Goal: Task Accomplishment & Management: Complete application form

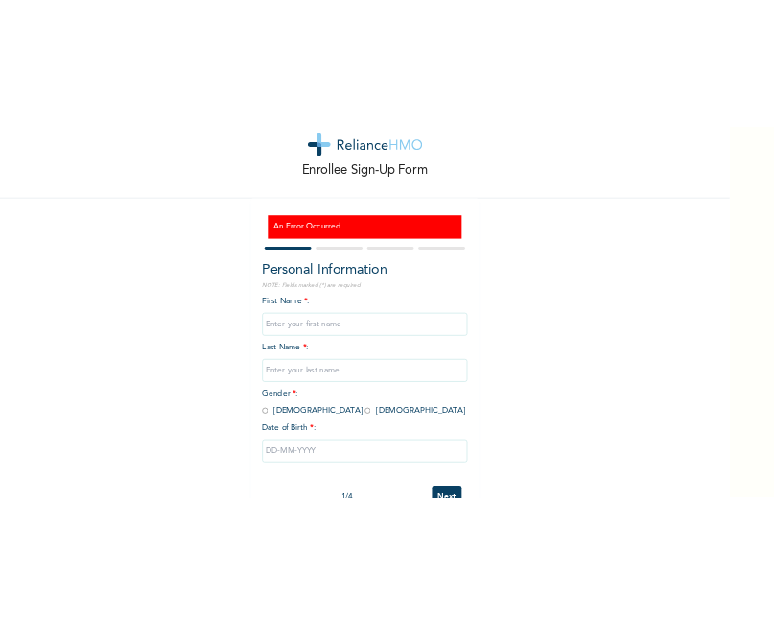
scroll to position [13, 0]
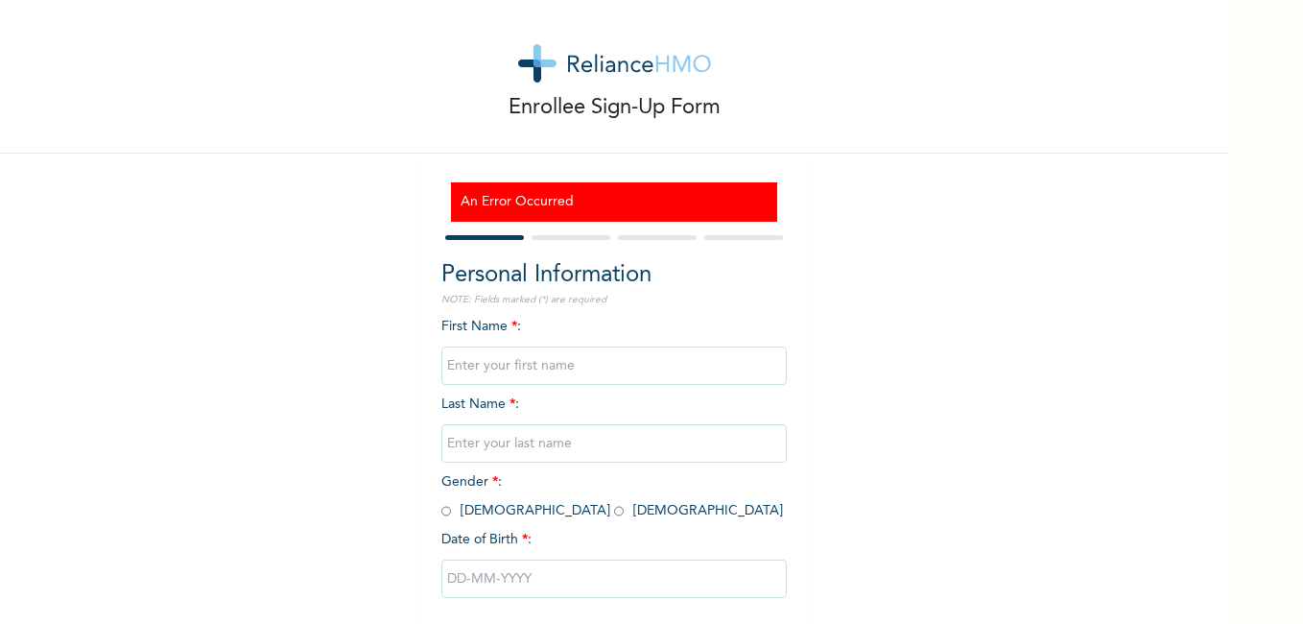
click at [349, 427] on div "Enrollee Sign-Up Form An Error Occurred Personal Information NOTE: Fields marke…" at bounding box center [614, 346] width 1228 height 719
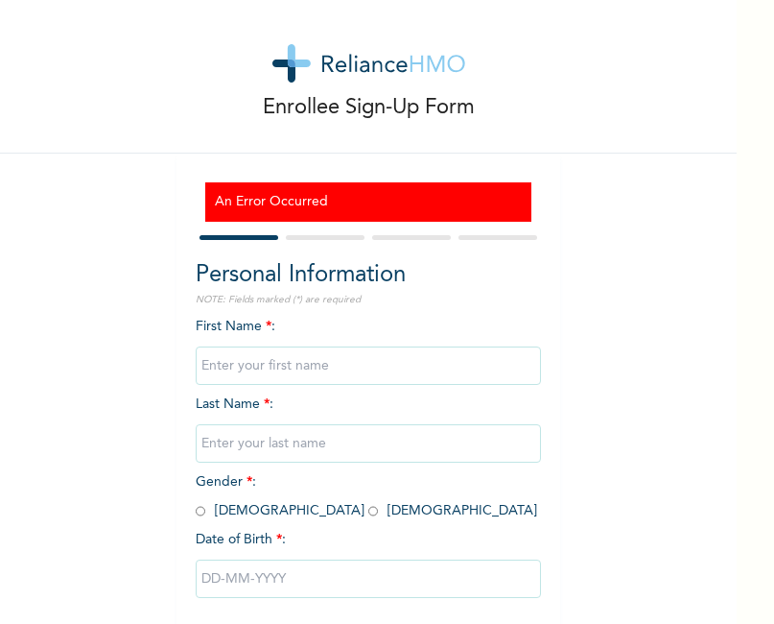
drag, startPoint x: 368, startPoint y: 387, endPoint x: 368, endPoint y: 26, distance: 360.7
click at [368, 388] on div "Enrollee Sign-Up Form An Error Occurred Personal Information NOTE: Fields marke…" at bounding box center [368, 346] width 737 height 719
click at [335, 371] on input "text" at bounding box center [368, 365] width 345 height 38
type input "e"
click at [224, 435] on input "text" at bounding box center [368, 443] width 345 height 38
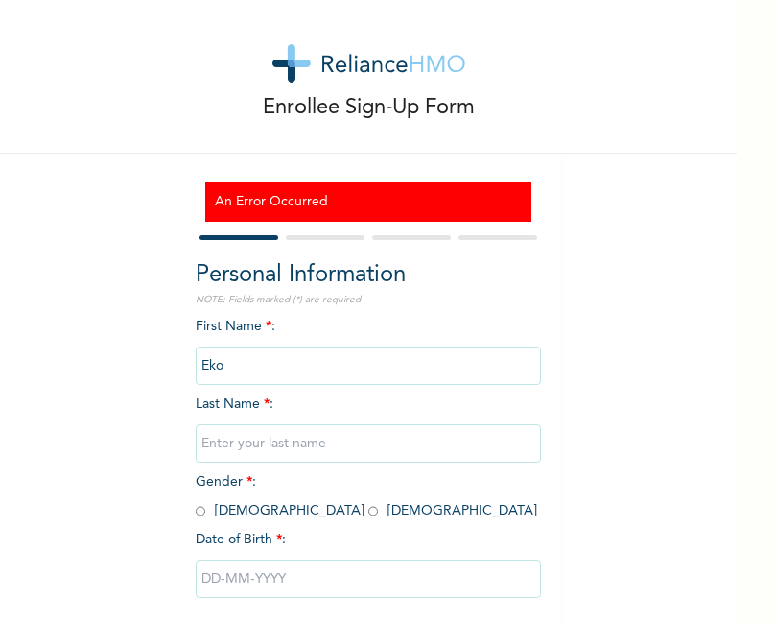
click at [414, 353] on input "Eko" at bounding box center [368, 365] width 345 height 38
type input "E"
click at [352, 435] on input "text" at bounding box center [368, 443] width 345 height 38
click at [332, 360] on input "Blessing" at bounding box center [368, 365] width 345 height 38
type input "Blessing E"
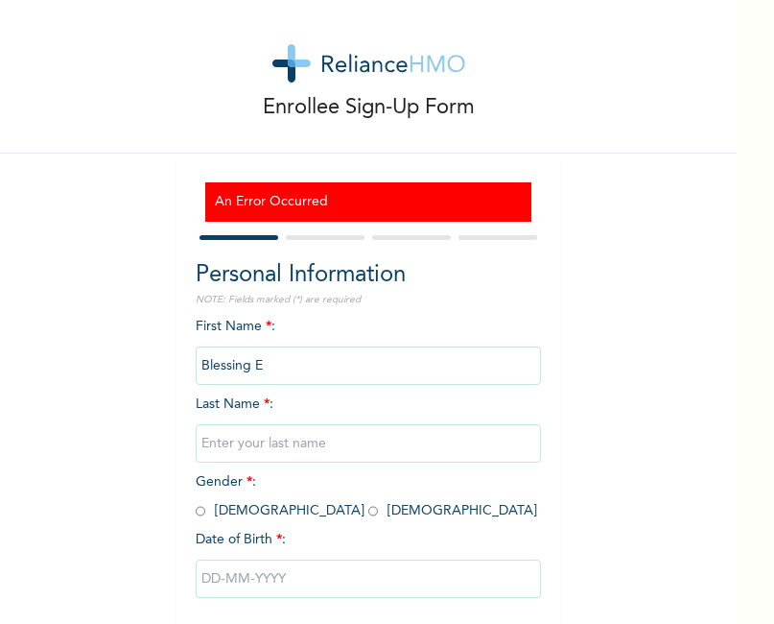
click at [267, 438] on input "text" at bounding box center [368, 443] width 345 height 38
type input "AMUH"
click at [368, 511] on input "radio" at bounding box center [373, 511] width 10 height 18
radio input "true"
click at [225, 572] on input "text" at bounding box center [368, 578] width 345 height 38
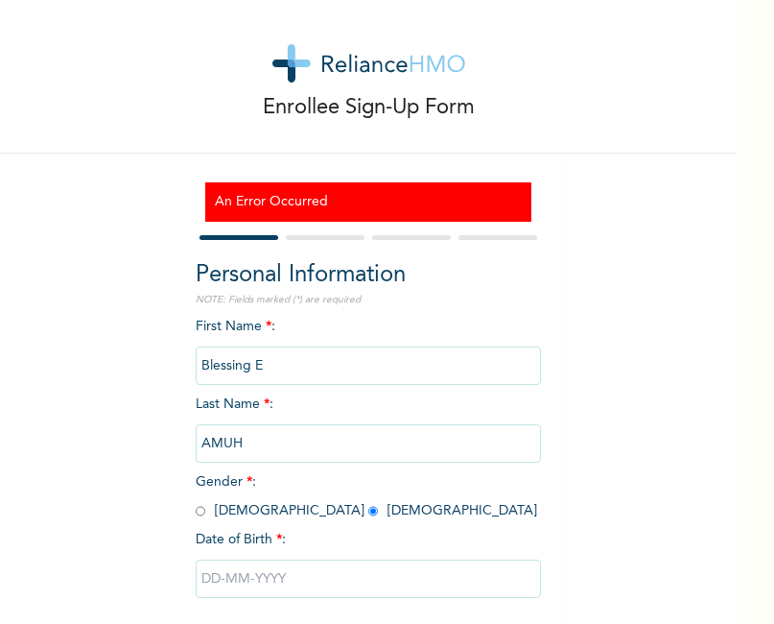
select select "7"
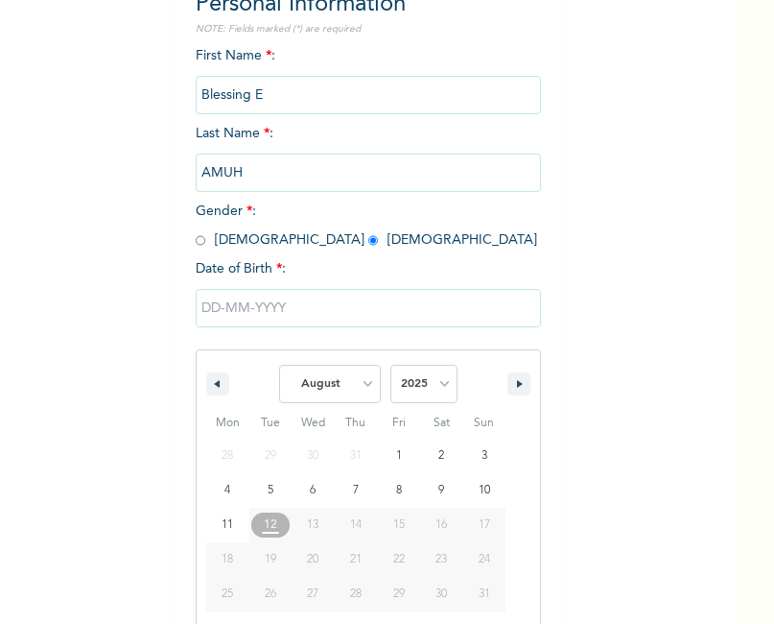
scroll to position [307, 0]
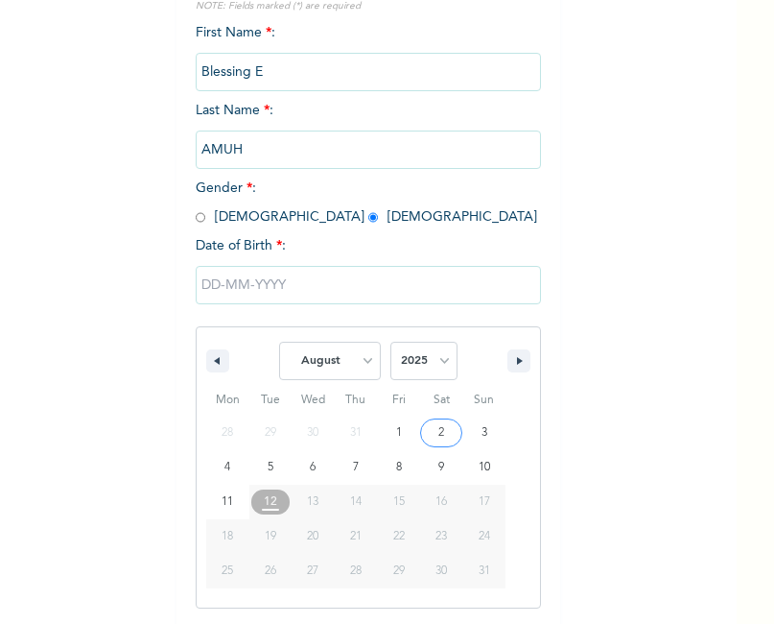
click at [442, 366] on select "2025 2024 2023 2022 2021 2020 2019 2018 2017 2016 2015 2014 2013 2012 2011 2010…" at bounding box center [423, 361] width 67 height 38
select select "1990"
click at [390, 342] on select "2025 2024 2023 2022 2021 2020 2019 2018 2017 2016 2015 2014 2013 2012 2011 2010…" at bounding box center [423, 361] width 67 height 38
click at [364, 363] on select "January February March April May June July August September October November De…" at bounding box center [330, 361] width 102 height 38
select select "5"
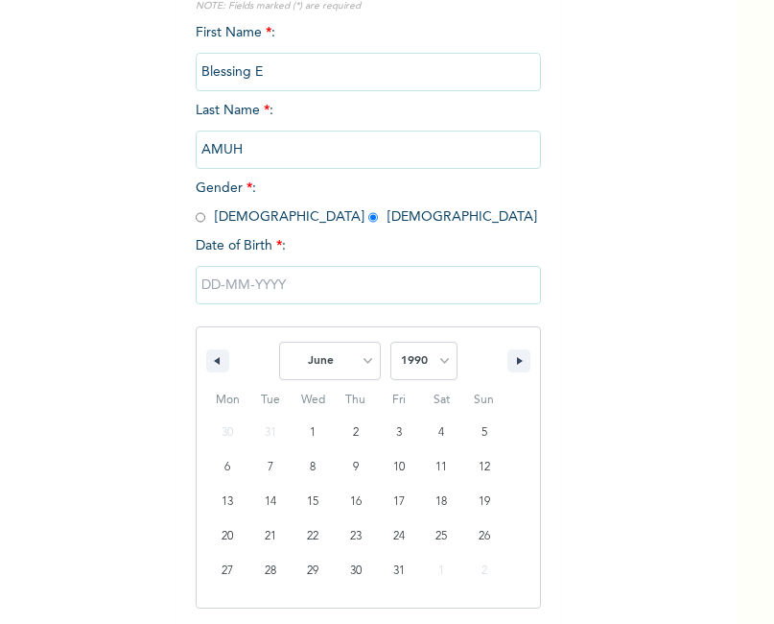
click at [279, 342] on select "January February March April May June July August September October November De…" at bounding box center [330, 361] width 102 height 38
type input "[DATE]"
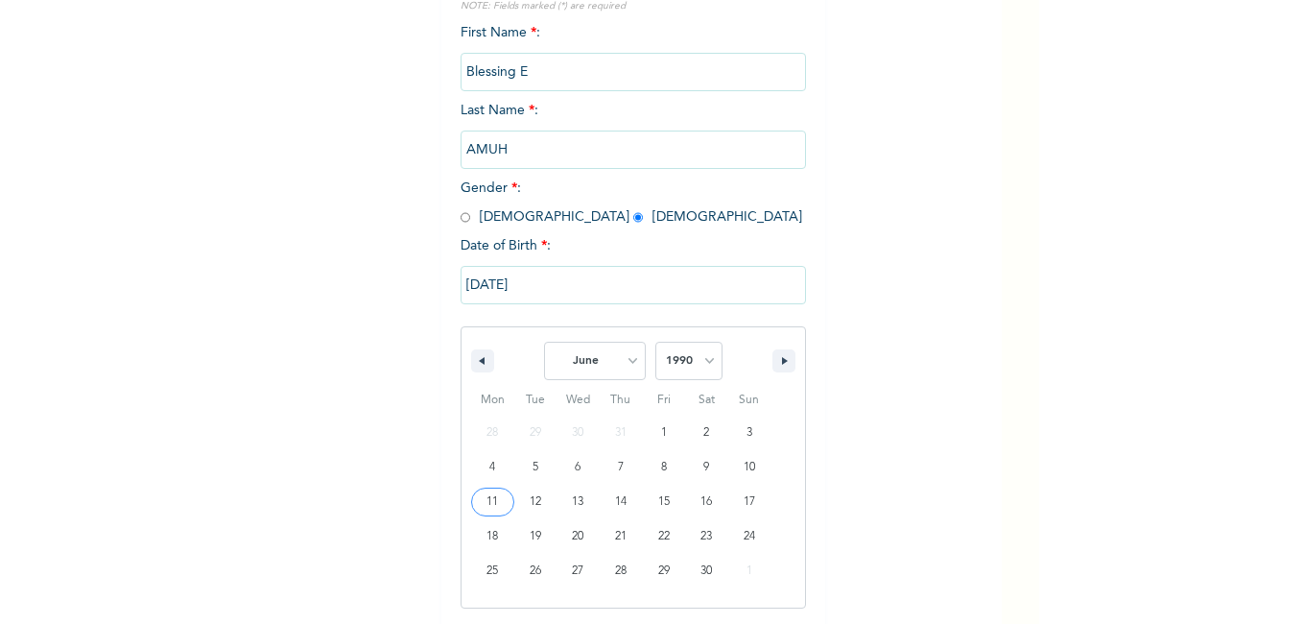
scroll to position [109, 0]
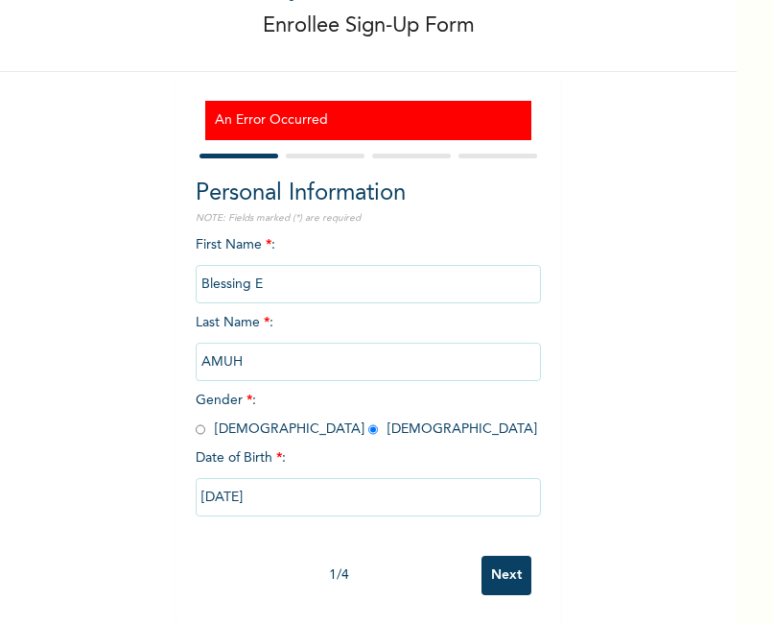
click at [505, 563] on input "Next" at bounding box center [507, 574] width 50 height 39
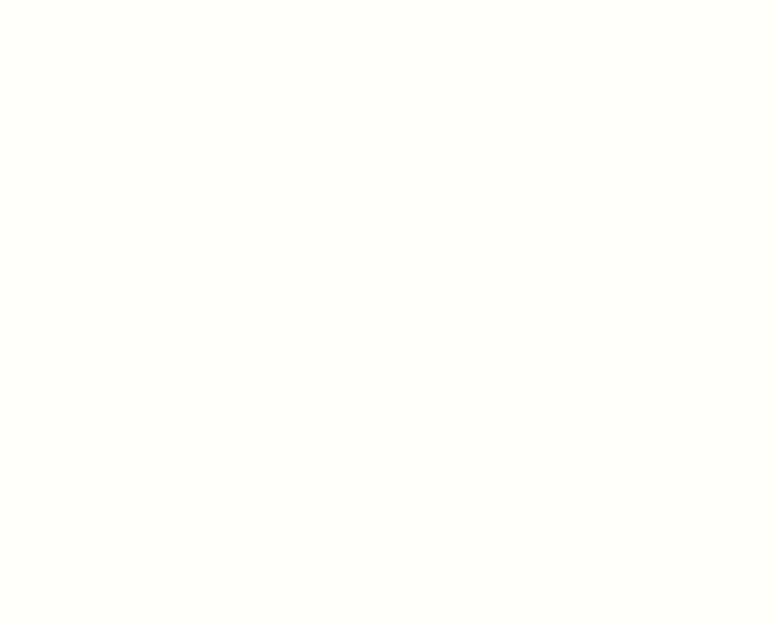
click at [563, 108] on div at bounding box center [387, 312] width 774 height 624
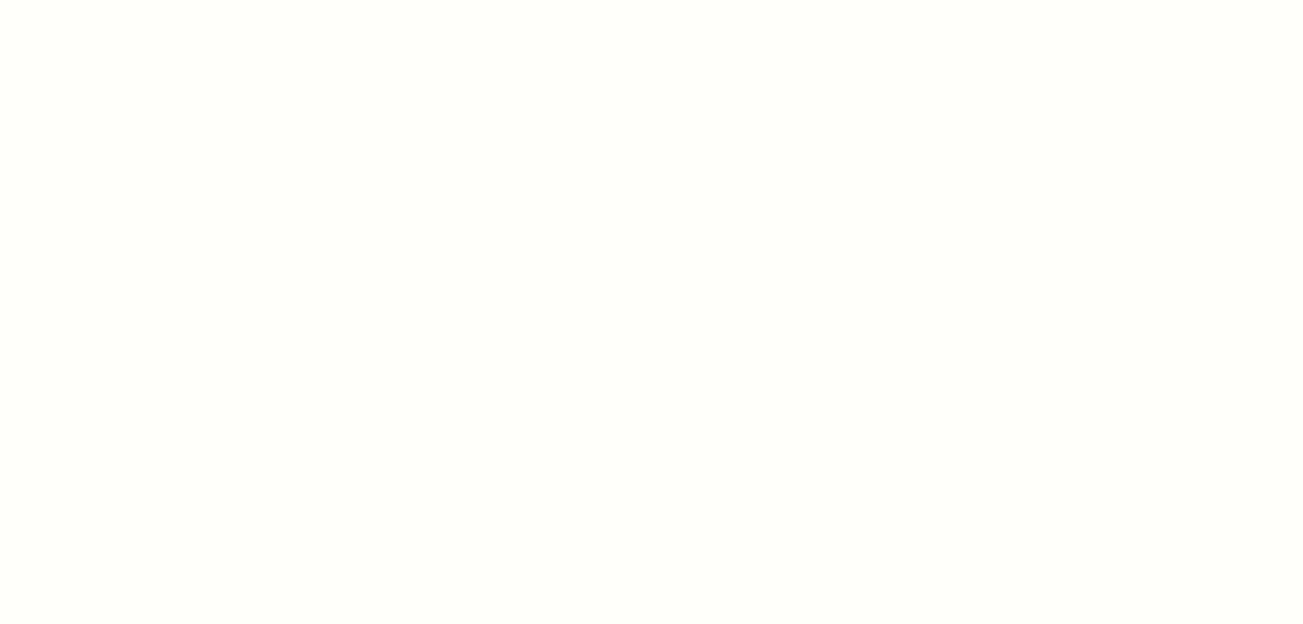
click at [418, 211] on div at bounding box center [651, 312] width 1303 height 624
click at [999, 380] on div at bounding box center [651, 312] width 1303 height 624
click at [81, 21] on div at bounding box center [651, 312] width 1303 height 624
